Goal: Task Accomplishment & Management: Manage account settings

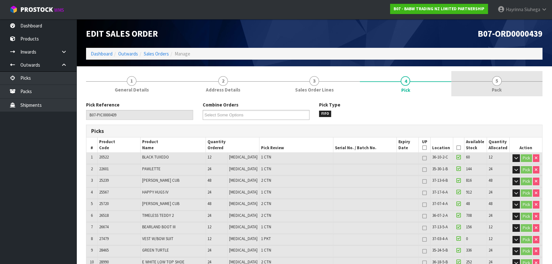
click at [495, 89] on span "Pack" at bounding box center [496, 89] width 10 height 7
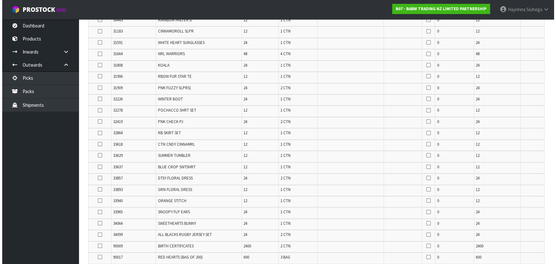
scroll to position [476, 0]
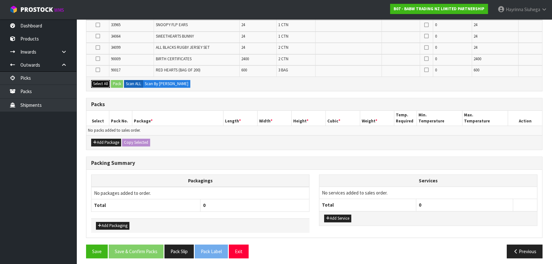
click at [104, 81] on button "Select All" at bounding box center [100, 84] width 19 height 8
click at [102, 142] on button "Add Package" at bounding box center [106, 143] width 30 height 8
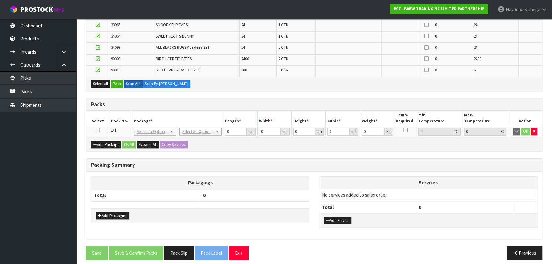
click at [97, 130] on icon at bounding box center [98, 130] width 4 height 0
click at [114, 82] on button "Pack" at bounding box center [117, 84] width 12 height 8
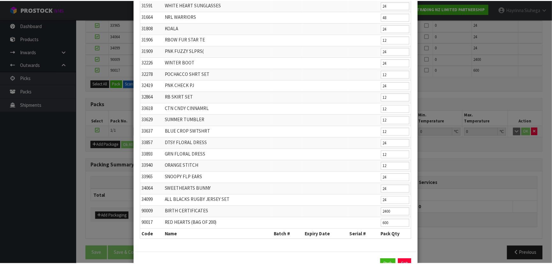
scroll to position [253, 0]
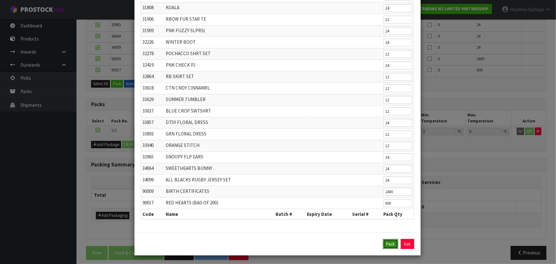
click at [388, 241] on button "Pack" at bounding box center [390, 244] width 15 height 10
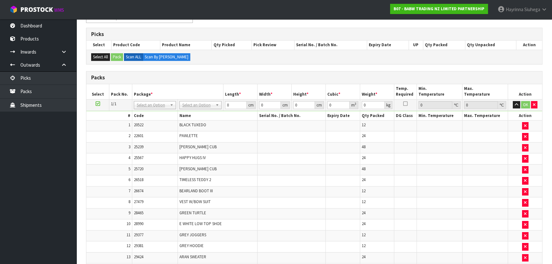
scroll to position [129, 0]
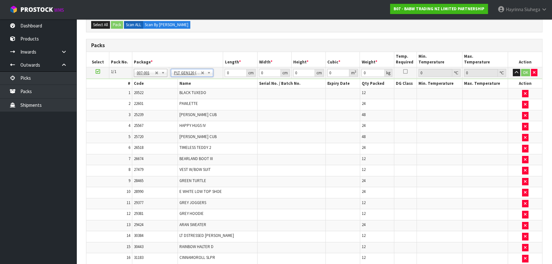
type input "120"
type input "100"
type input "101.38"
click at [226, 71] on input "120" at bounding box center [236, 73] width 22 height 8
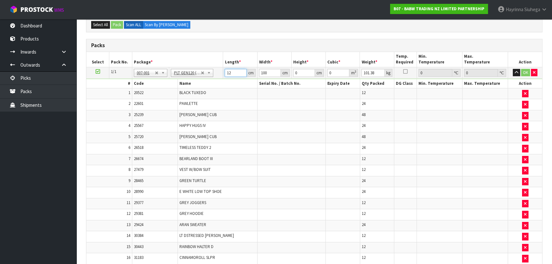
type input "120"
type input "100"
type input "1"
type input "0.012"
type input "11"
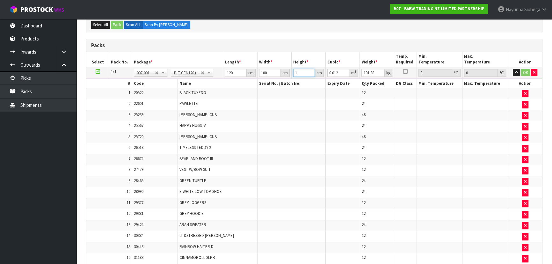
type input "0.132"
type input "113"
type input "1.356"
type input "113"
click at [524, 73] on button "OK" at bounding box center [525, 73] width 9 height 8
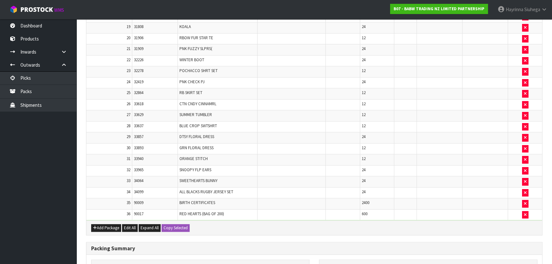
scroll to position [479, 0]
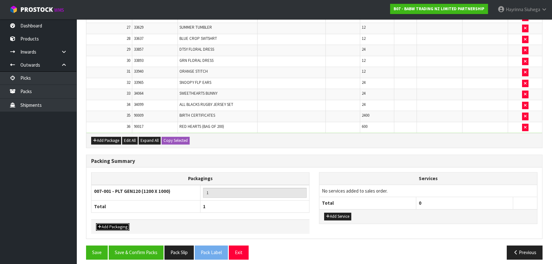
click at [118, 223] on button "Add Packaging" at bounding box center [112, 227] width 33 height 8
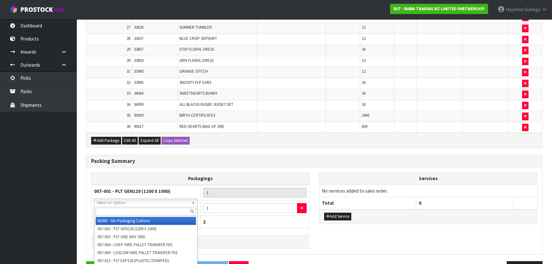
click at [139, 208] on input "text" at bounding box center [146, 211] width 100 height 8
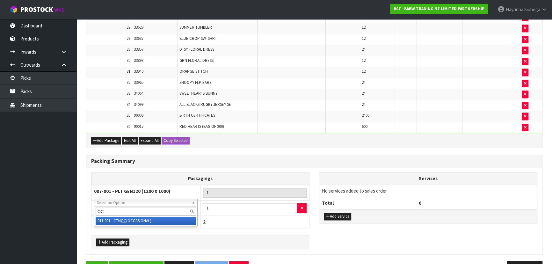
type input "OC"
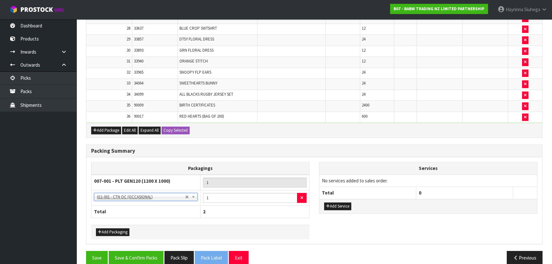
scroll to position [495, 0]
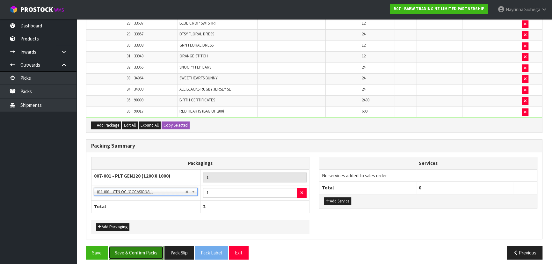
click at [137, 247] on button "Save & Confirm Packs" at bounding box center [136, 253] width 55 height 14
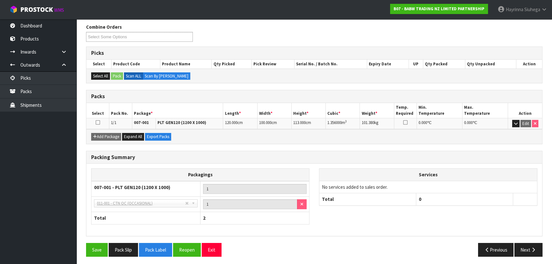
scroll to position [102, 0]
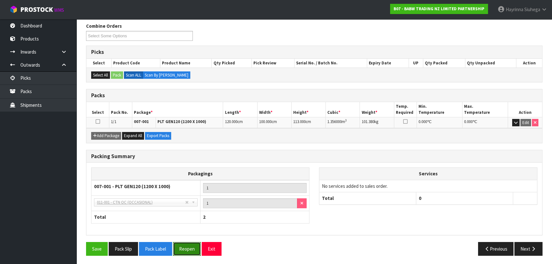
click at [183, 245] on button "Reopen" at bounding box center [187, 249] width 28 height 14
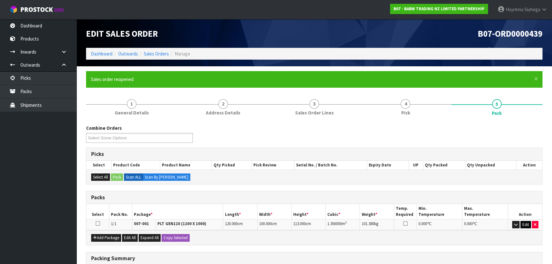
scroll to position [58, 0]
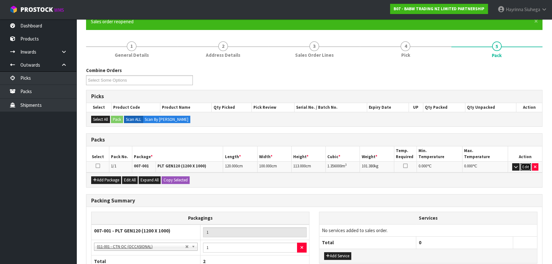
click at [524, 166] on button "Edit" at bounding box center [525, 167] width 11 height 8
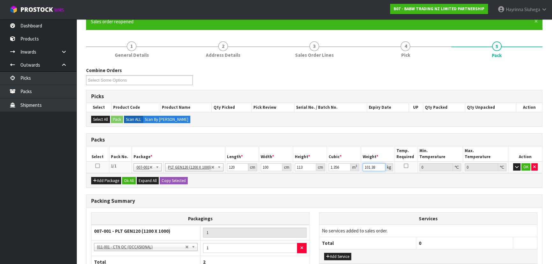
click at [365, 167] on input "101.38" at bounding box center [373, 167] width 23 height 8
type input "108"
click at [526, 167] on button "OK" at bounding box center [525, 167] width 9 height 8
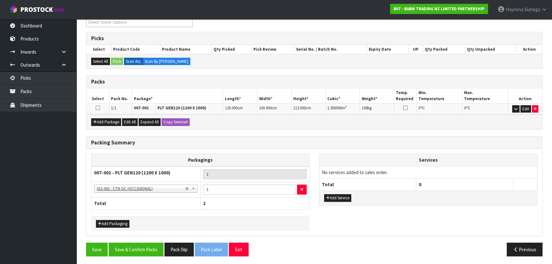
scroll to position [116, 0]
drag, startPoint x: 152, startPoint y: 248, endPoint x: 154, endPoint y: 239, distance: 9.1
click at [153, 247] on button "Save & Confirm Packs" at bounding box center [136, 249] width 55 height 14
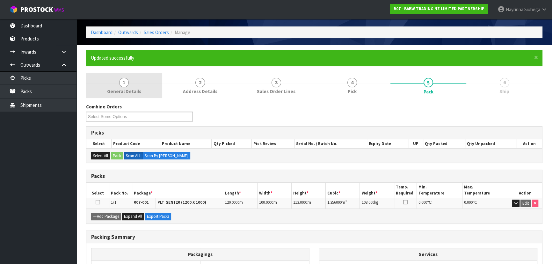
scroll to position [0, 0]
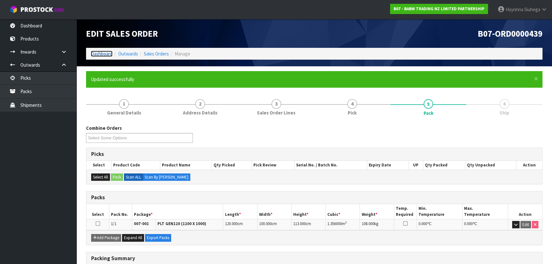
click at [105, 53] on link "Dashboard" at bounding box center [102, 54] width 22 height 6
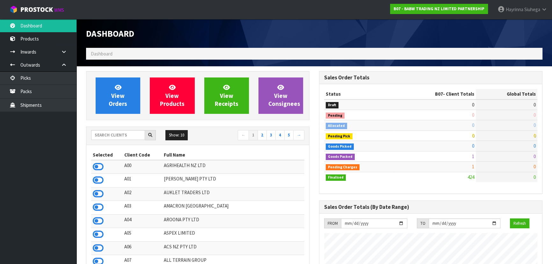
scroll to position [482, 232]
click at [118, 134] on input "text" at bounding box center [118, 135] width 54 height 10
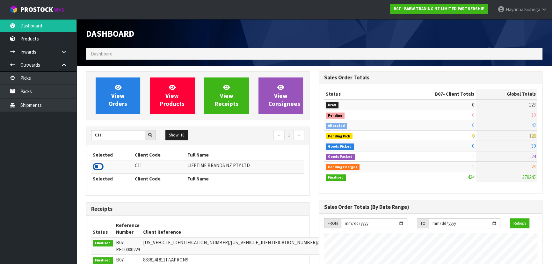
click at [96, 166] on icon at bounding box center [98, 167] width 11 height 10
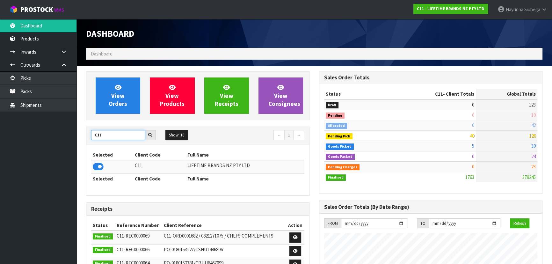
drag, startPoint x: 111, startPoint y: 139, endPoint x: 78, endPoint y: 137, distance: 32.9
click at [99, 168] on icon at bounding box center [98, 167] width 11 height 10
drag, startPoint x: 71, startPoint y: 134, endPoint x: 47, endPoint y: 139, distance: 24.4
click at [67, 136] on body "Toggle navigation ProStock WMS K01 - KITCHENAID AUSTRALIA PTY LTD [PERSON_NAME]…" at bounding box center [276, 132] width 552 height 264
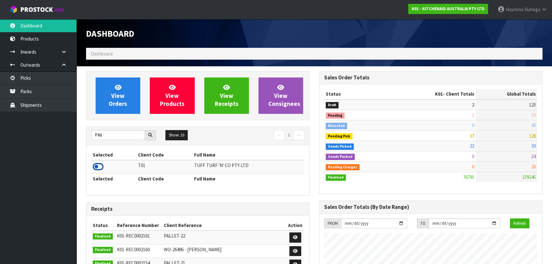
click at [96, 167] on icon at bounding box center [98, 167] width 11 height 10
drag, startPoint x: 110, startPoint y: 133, endPoint x: 27, endPoint y: 118, distance: 84.3
click at [39, 119] on body "Toggle navigation ProStock WMS T01 - TUFF TURF 'N' CO PTY LTD [PERSON_NAME] Log…" at bounding box center [276, 132] width 552 height 264
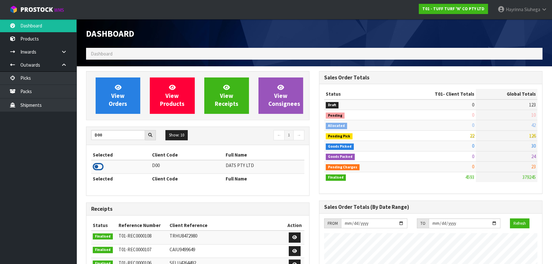
click at [100, 169] on icon at bounding box center [98, 167] width 11 height 10
drag, startPoint x: 107, startPoint y: 135, endPoint x: 35, endPoint y: 132, distance: 72.4
click at [43, 132] on body "Toggle navigation ProStock WMS D00 - DATS PTY LTD [PERSON_NAME] Logout Dashboar…" at bounding box center [276, 132] width 552 height 264
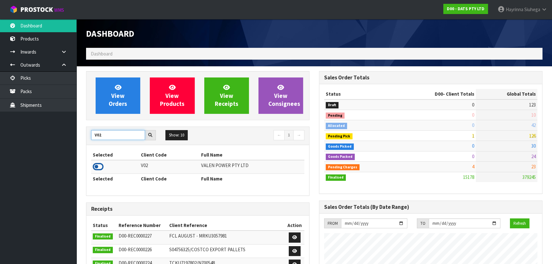
type input "V02"
click at [100, 164] on icon at bounding box center [98, 167] width 11 height 10
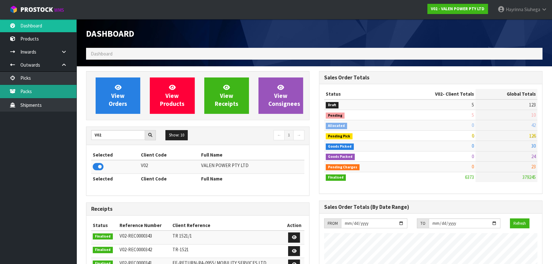
click at [59, 89] on link "Packs" at bounding box center [38, 91] width 76 height 13
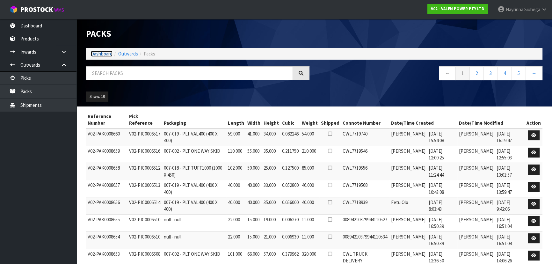
click at [100, 51] on link "Dashboard" at bounding box center [102, 54] width 22 height 6
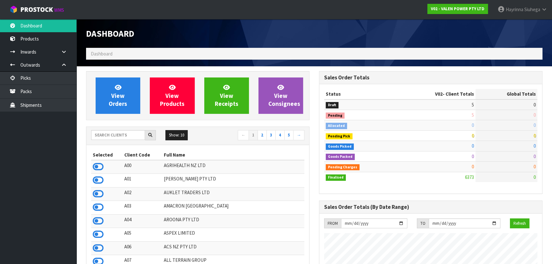
scroll to position [482, 232]
click at [132, 133] on input "text" at bounding box center [118, 135] width 54 height 10
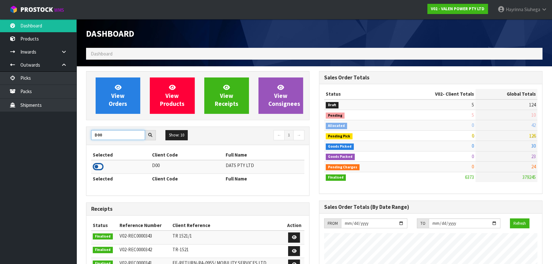
type input "D00"
click at [97, 164] on icon at bounding box center [98, 167] width 11 height 10
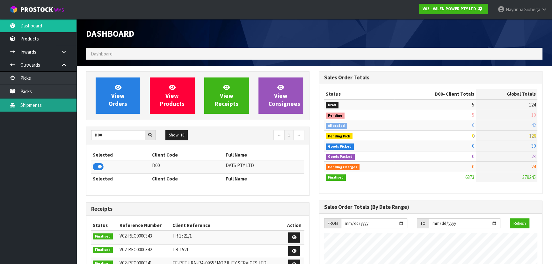
scroll to position [396, 232]
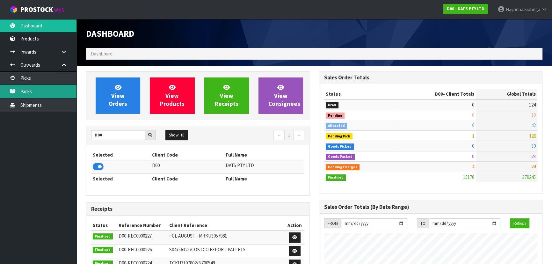
click at [54, 89] on link "Packs" at bounding box center [38, 91] width 76 height 13
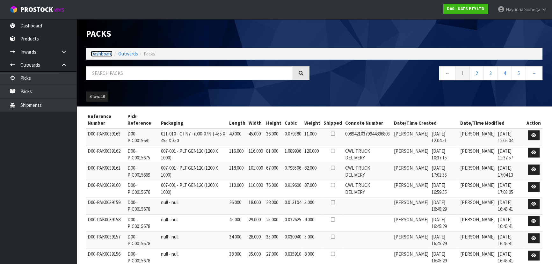
click at [105, 54] on link "Dashboard" at bounding box center [102, 54] width 22 height 6
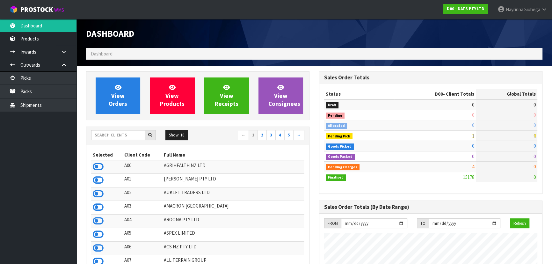
scroll to position [482, 232]
click at [116, 135] on input "text" at bounding box center [118, 135] width 54 height 10
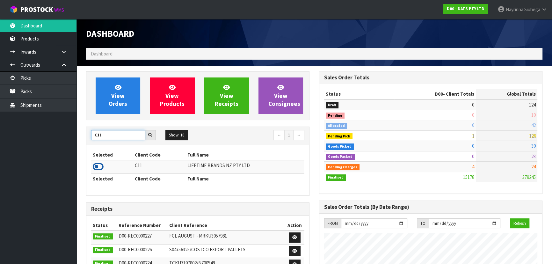
type input "C11"
click at [98, 166] on icon at bounding box center [98, 167] width 11 height 10
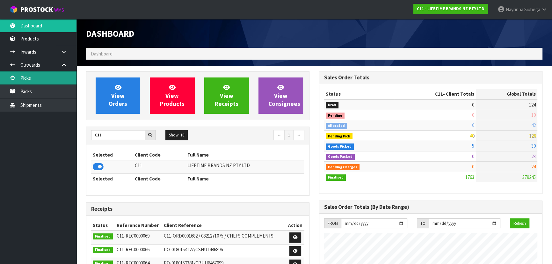
click at [38, 82] on link "Picks" at bounding box center [38, 77] width 76 height 13
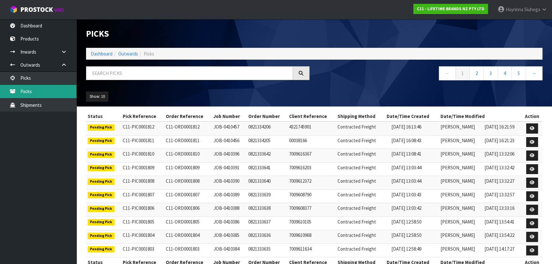
click at [39, 91] on body "Toggle navigation ProStock WMS C11 - LIFETIME BRANDS NZ PTY LTD [PERSON_NAME] L…" at bounding box center [276, 132] width 552 height 264
click at [39, 91] on link "Packs" at bounding box center [38, 91] width 76 height 13
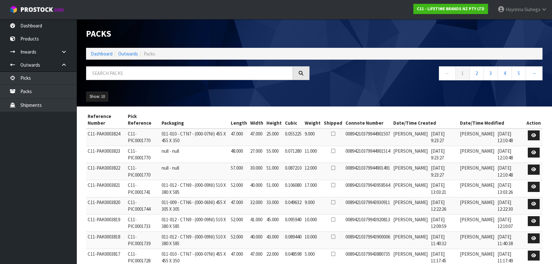
click at [104, 57] on ol "Dashboard Outwards Packs" at bounding box center [314, 54] width 456 height 12
click at [104, 54] on link "Dashboard" at bounding box center [102, 54] width 22 height 6
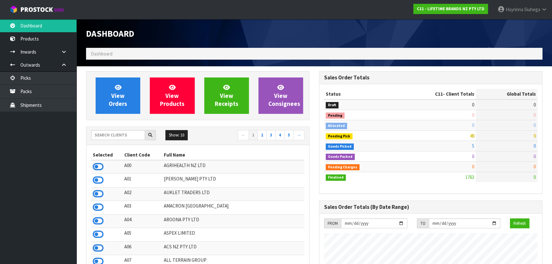
scroll to position [482, 232]
click at [115, 136] on input "text" at bounding box center [118, 135] width 54 height 10
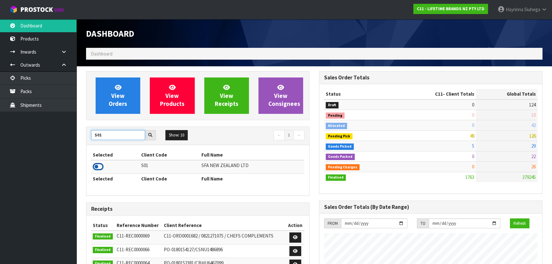
type input "S01"
click at [101, 163] on icon at bounding box center [98, 167] width 11 height 10
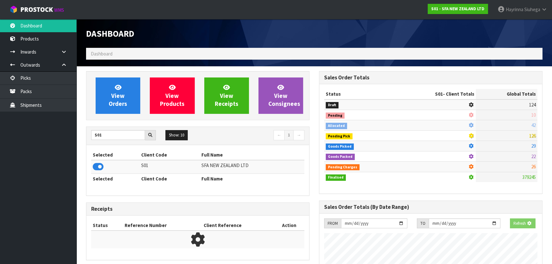
scroll to position [396, 232]
click at [53, 89] on link "Packs" at bounding box center [38, 91] width 76 height 13
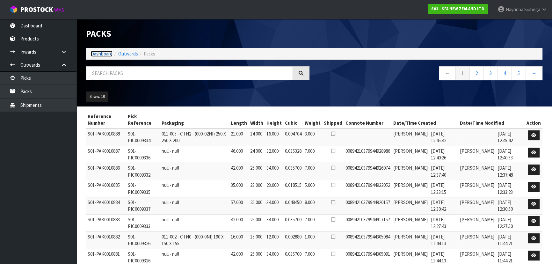
click at [95, 53] on link "Dashboard" at bounding box center [102, 54] width 22 height 6
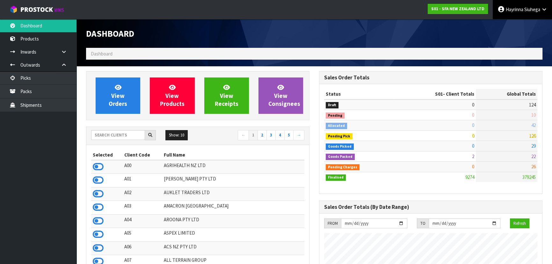
click at [518, 2] on link "[PERSON_NAME]" at bounding box center [521, 9] width 59 height 19
click at [514, 21] on link "Logout" at bounding box center [526, 25] width 50 height 9
